Goal: Complete application form: Fill out and submit a form for a specific purpose

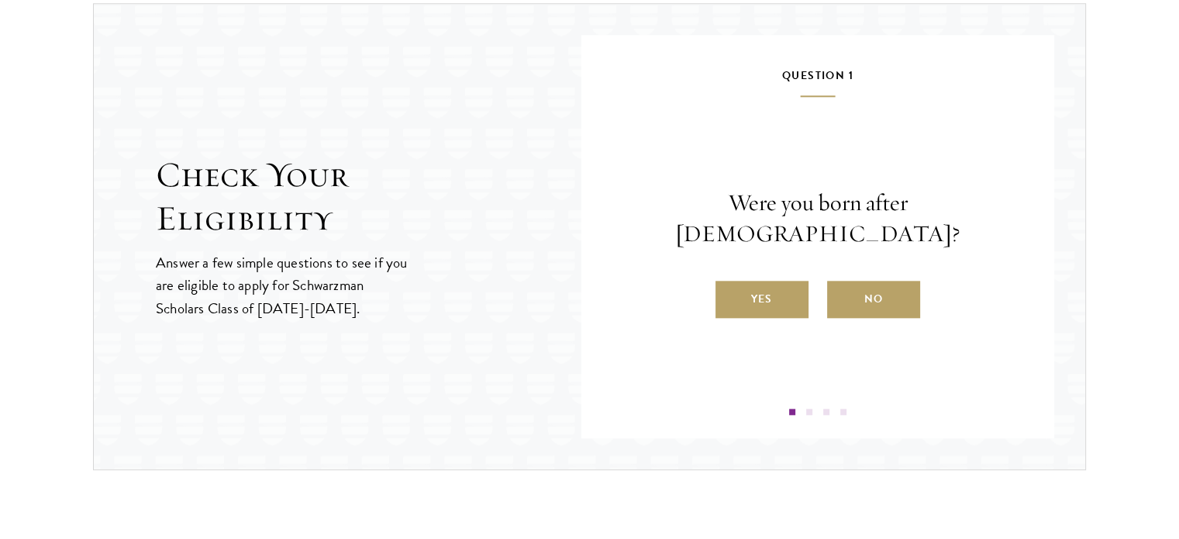
scroll to position [1679, 0]
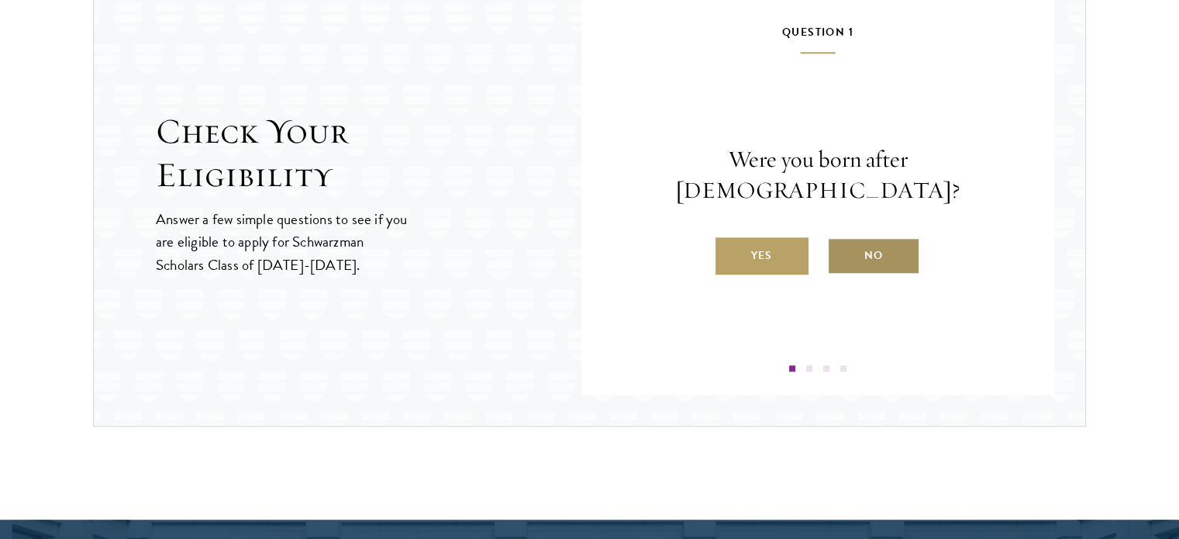
click at [878, 239] on label "No" at bounding box center [873, 255] width 93 height 37
click at [841, 239] on input "No" at bounding box center [834, 246] width 14 height 14
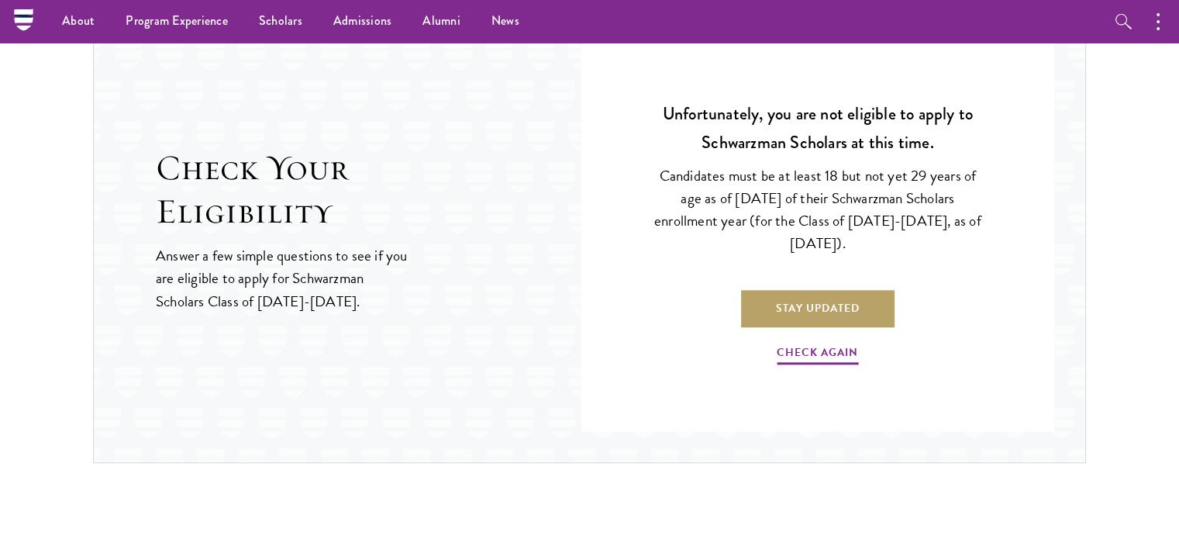
scroll to position [1642, 0]
click at [818, 345] on link "Check Again" at bounding box center [817, 355] width 81 height 24
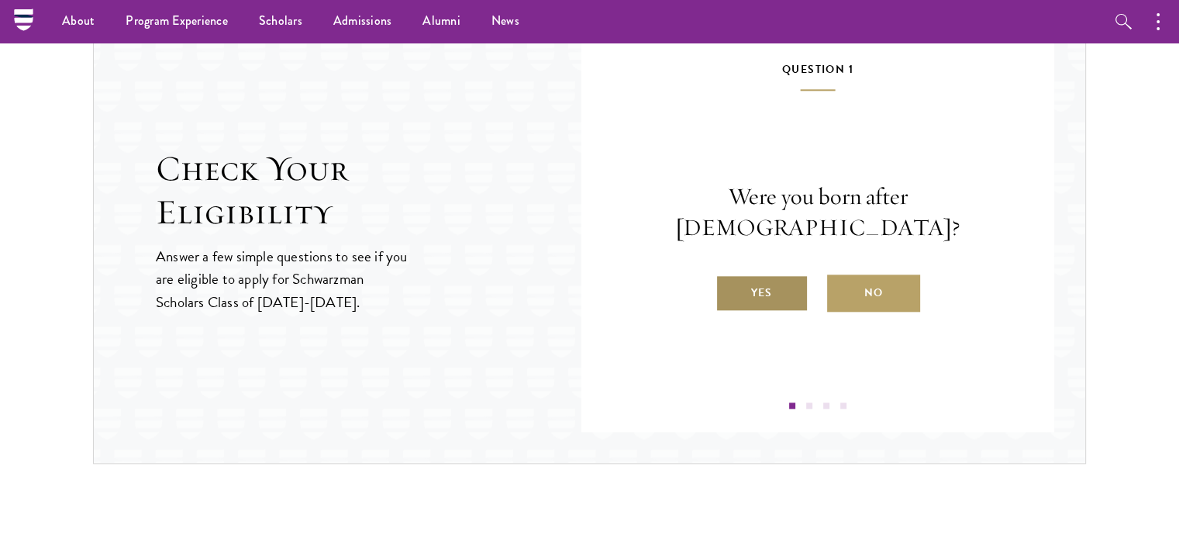
click at [766, 274] on label "Yes" at bounding box center [762, 292] width 93 height 37
click at [730, 276] on input "Yes" at bounding box center [723, 283] width 14 height 14
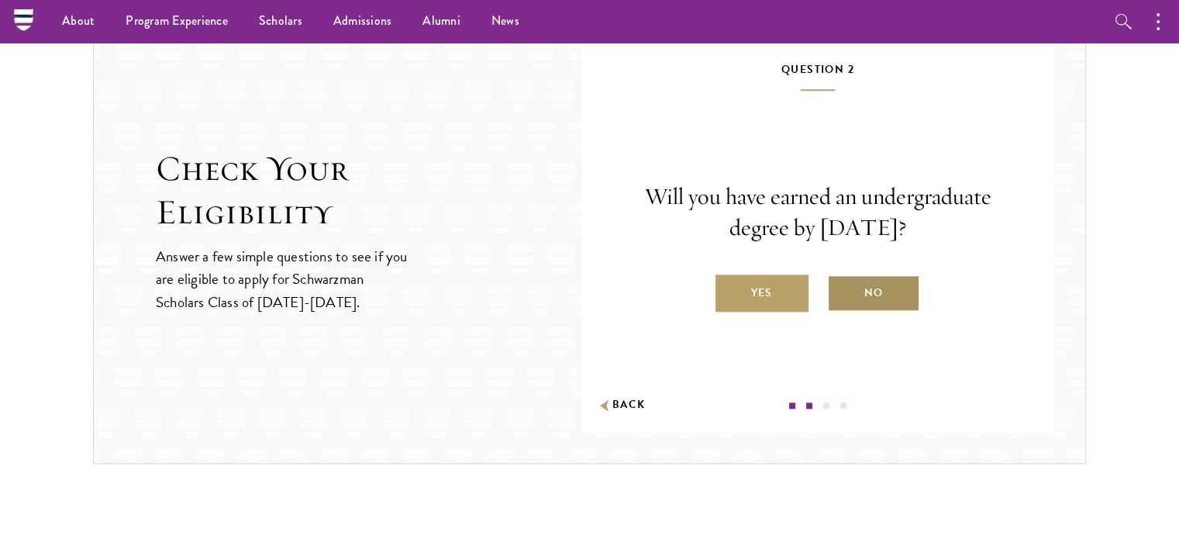
click at [863, 283] on label "No" at bounding box center [873, 292] width 93 height 37
click at [841, 283] on input "No" at bounding box center [834, 283] width 14 height 14
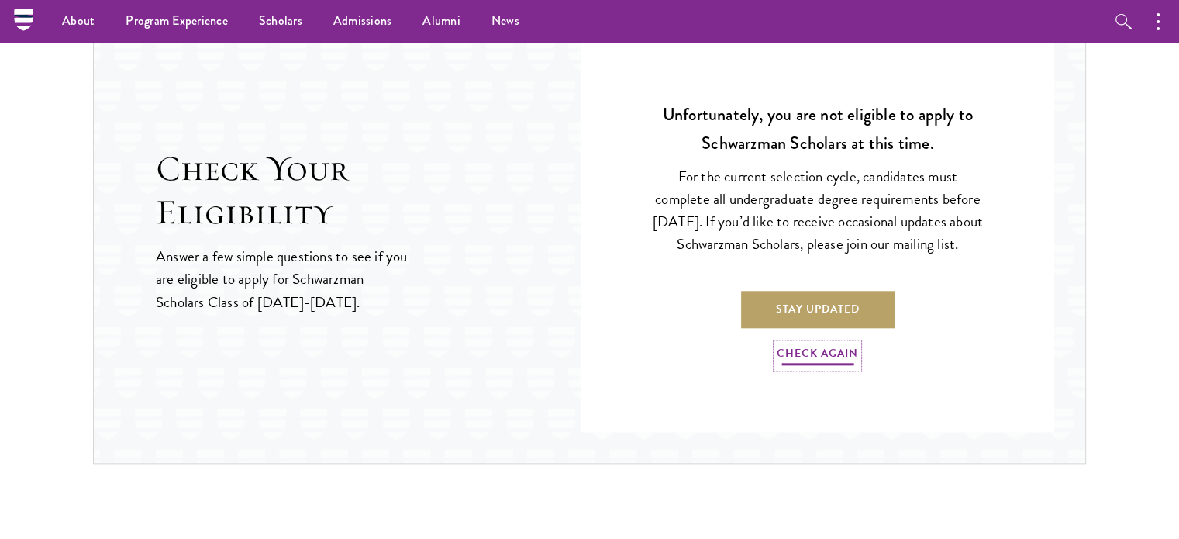
click at [808, 357] on link "Check Again" at bounding box center [817, 355] width 81 height 24
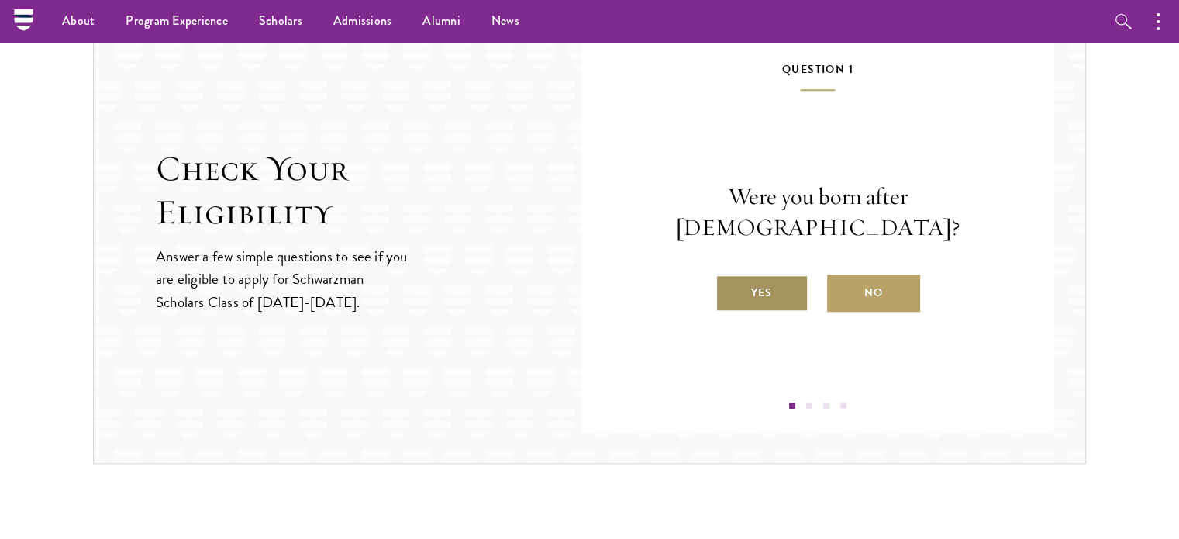
click at [778, 284] on label "Yes" at bounding box center [762, 292] width 93 height 37
click at [730, 284] on input "Yes" at bounding box center [723, 283] width 14 height 14
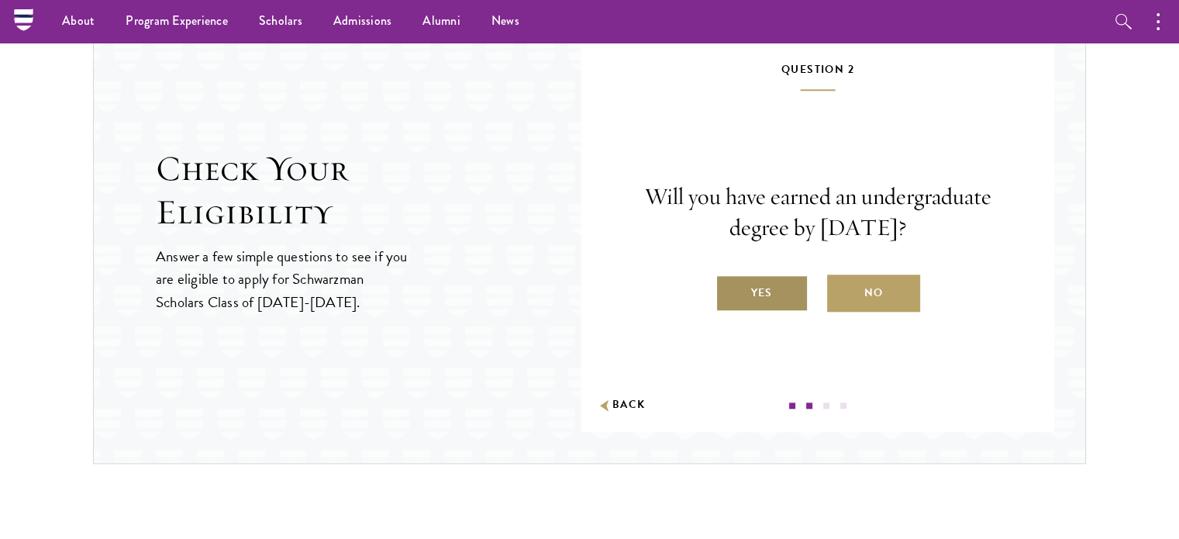
click at [761, 283] on label "Yes" at bounding box center [762, 292] width 93 height 37
click at [730, 283] on input "Yes" at bounding box center [723, 283] width 14 height 14
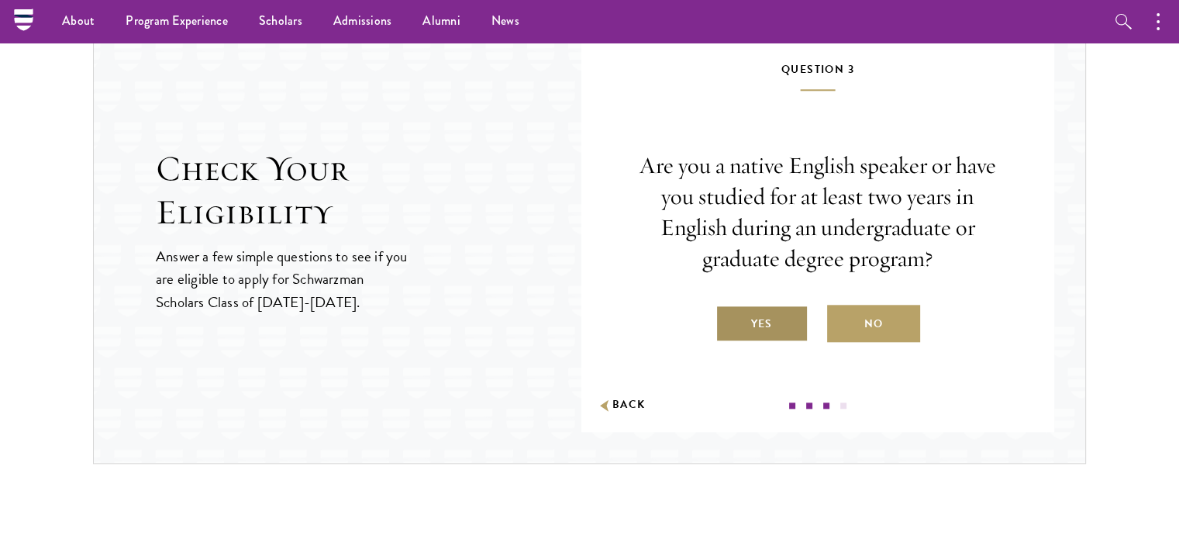
click at [750, 322] on label "Yes" at bounding box center [762, 323] width 93 height 37
click at [730, 321] on input "Yes" at bounding box center [723, 314] width 14 height 14
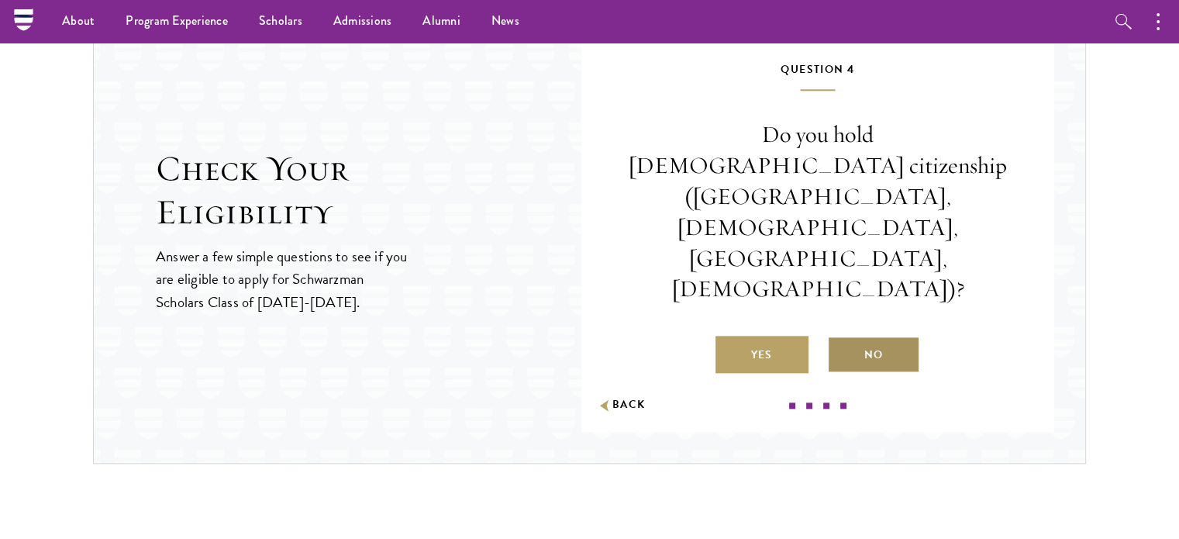
click at [869, 336] on label "No" at bounding box center [873, 354] width 93 height 37
click at [841, 338] on input "No" at bounding box center [834, 345] width 14 height 14
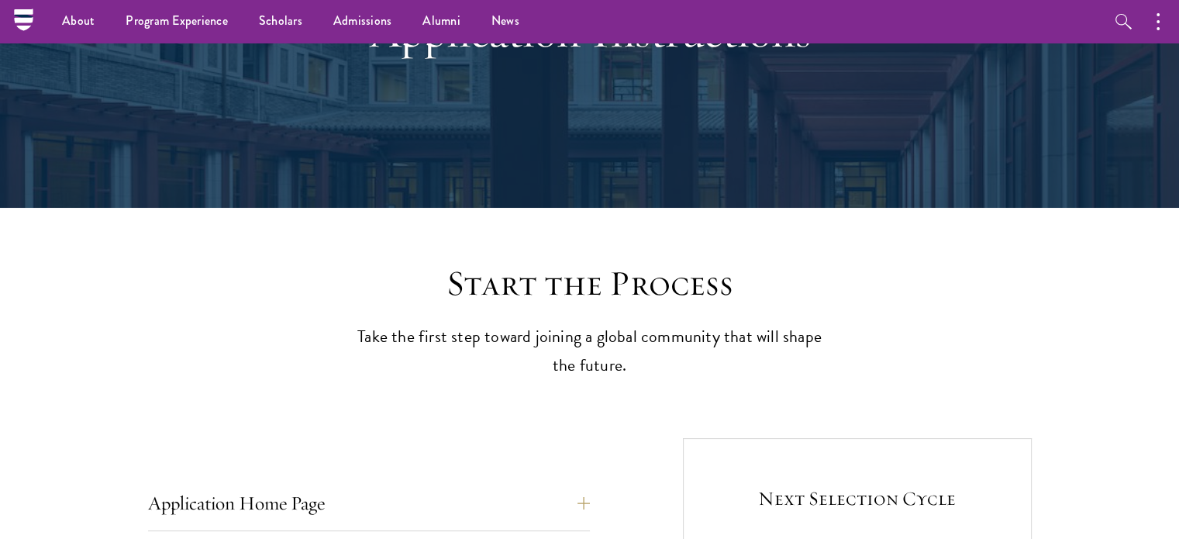
scroll to position [0, 0]
